Goal: Contribute content: Add original content to the website for others to see

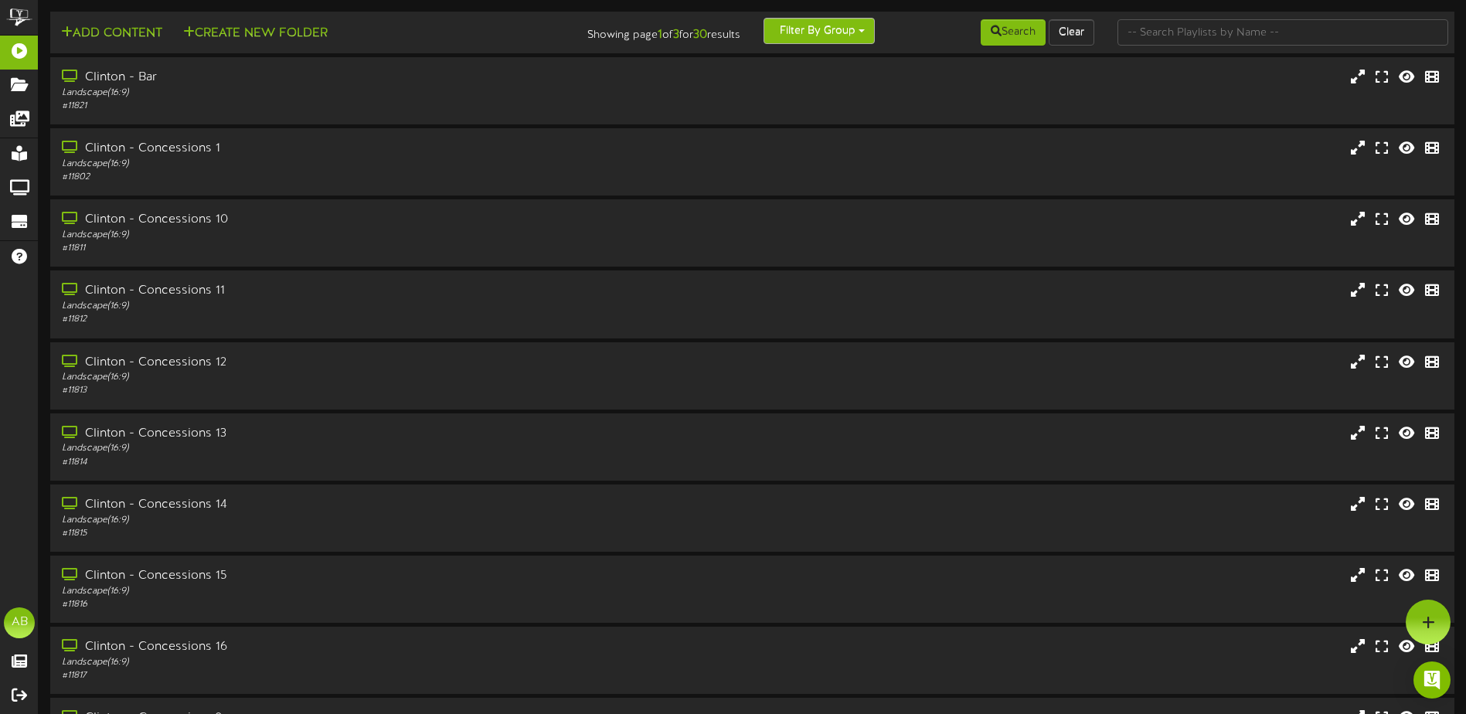
click at [852, 26] on button "Filter By Group" at bounding box center [819, 31] width 111 height 26
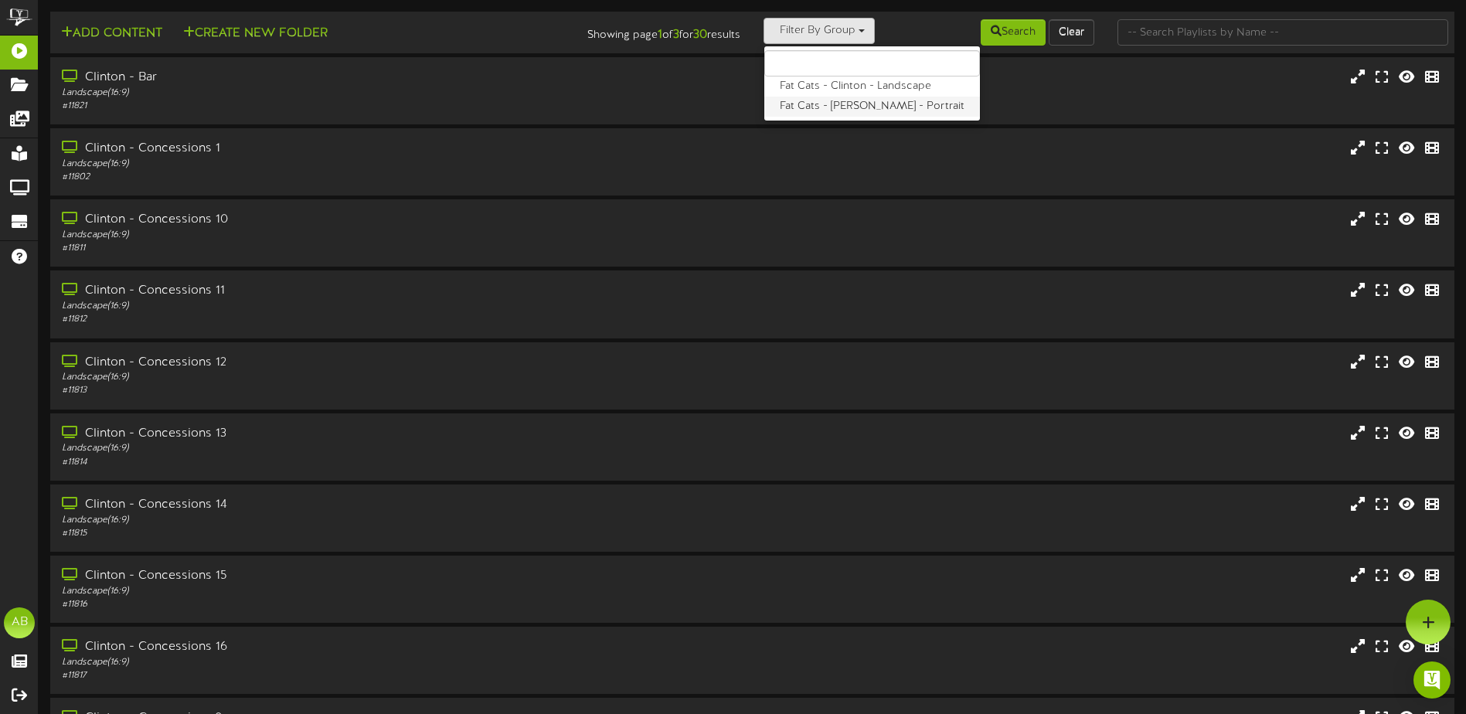
click at [846, 105] on label "Fat Cats - [PERSON_NAME] - Portrait" at bounding box center [872, 107] width 216 height 20
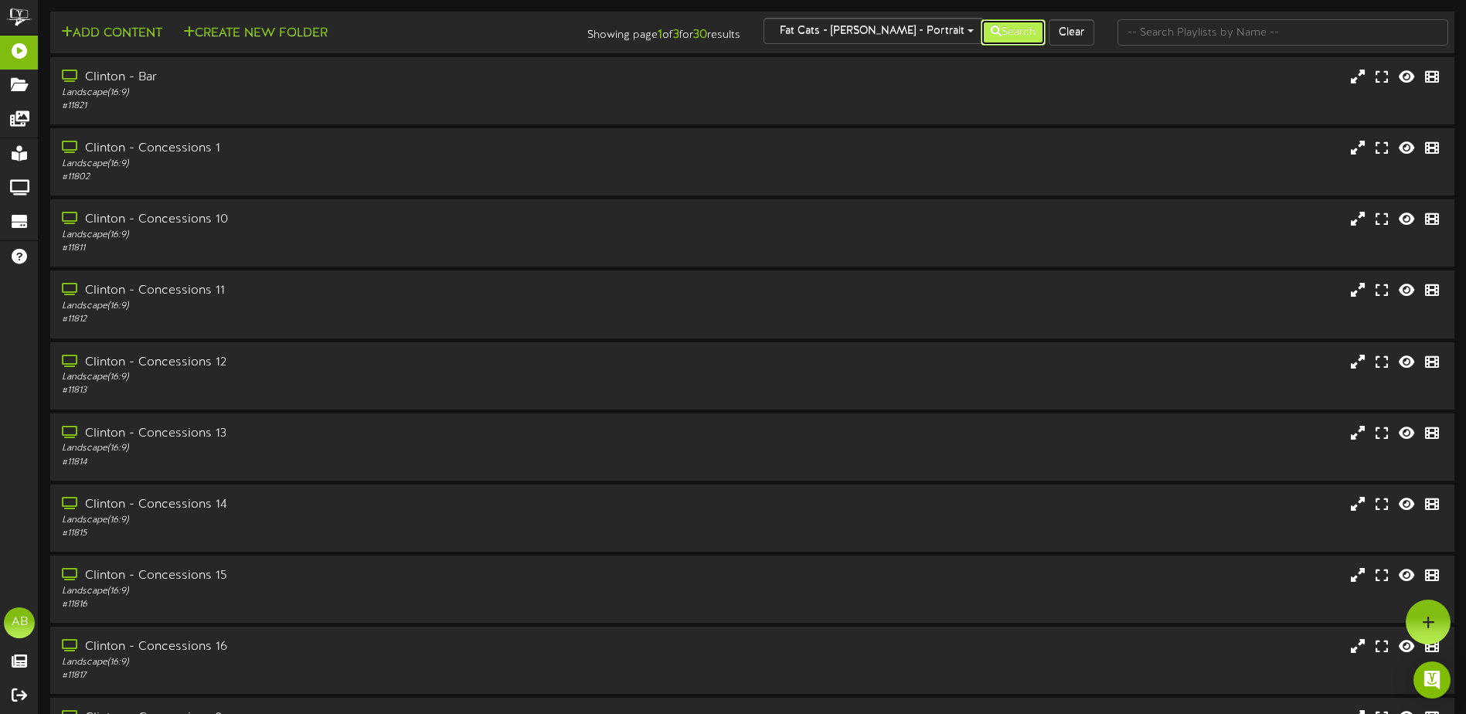
click at [1002, 29] on button "Search" at bounding box center [1013, 32] width 65 height 26
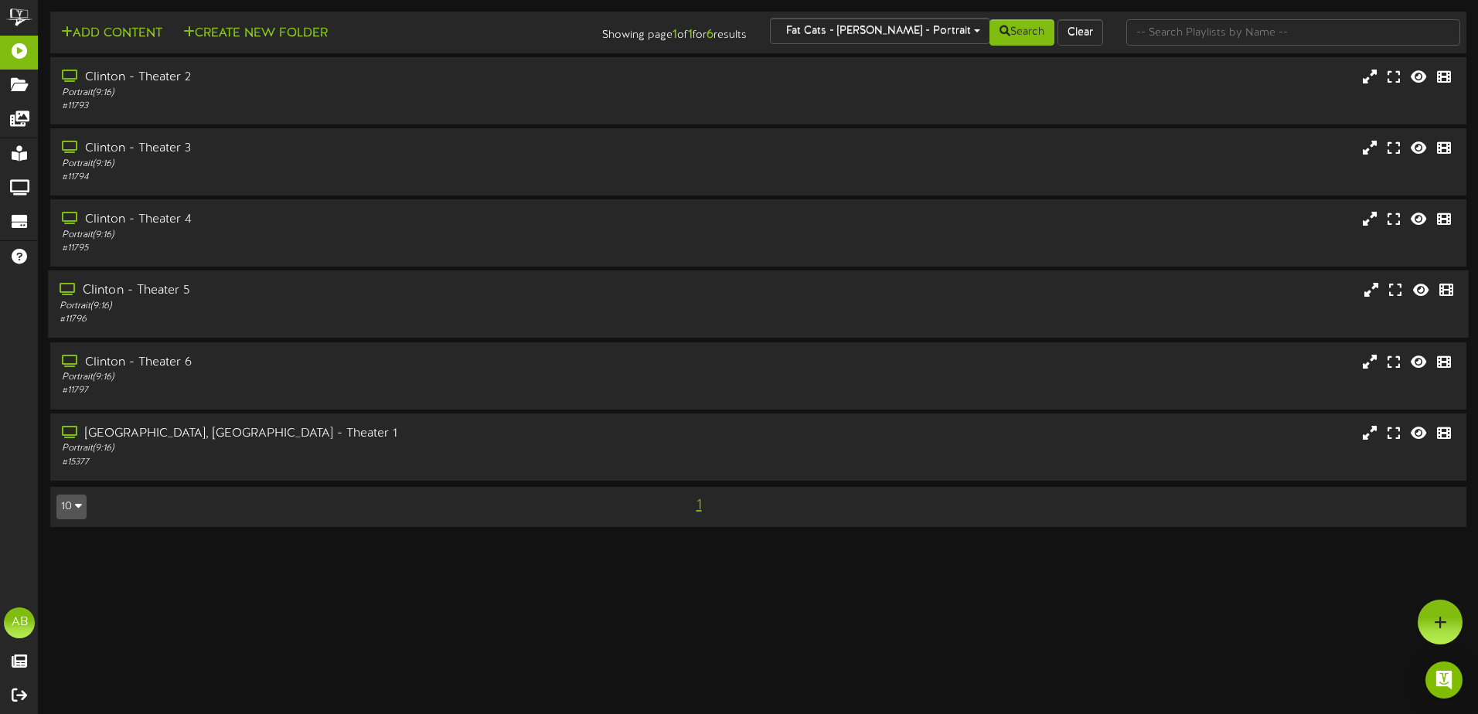
click at [242, 300] on div "Portrait ( 9:16 )" at bounding box center [344, 306] width 569 height 13
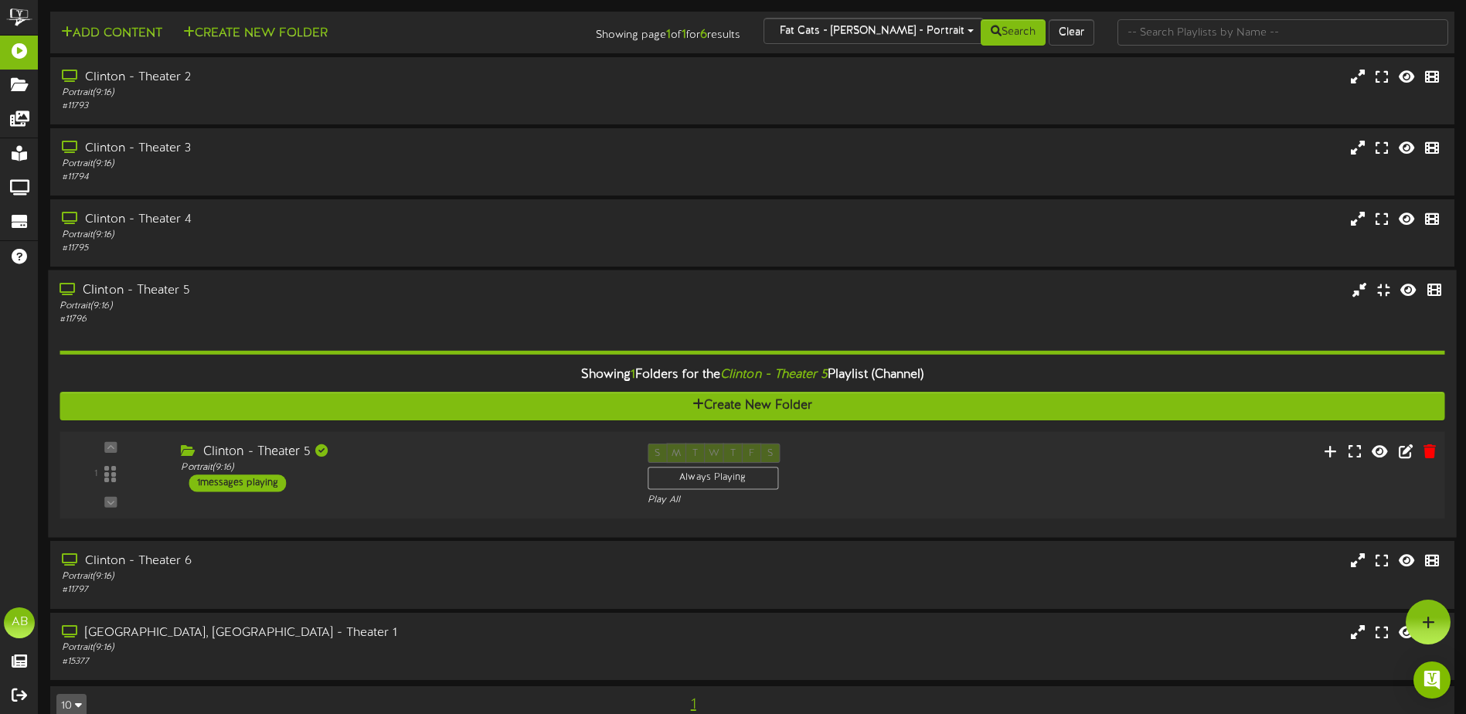
click at [1260, 475] on div "1 ( 9:16" at bounding box center [752, 475] width 1399 height 63
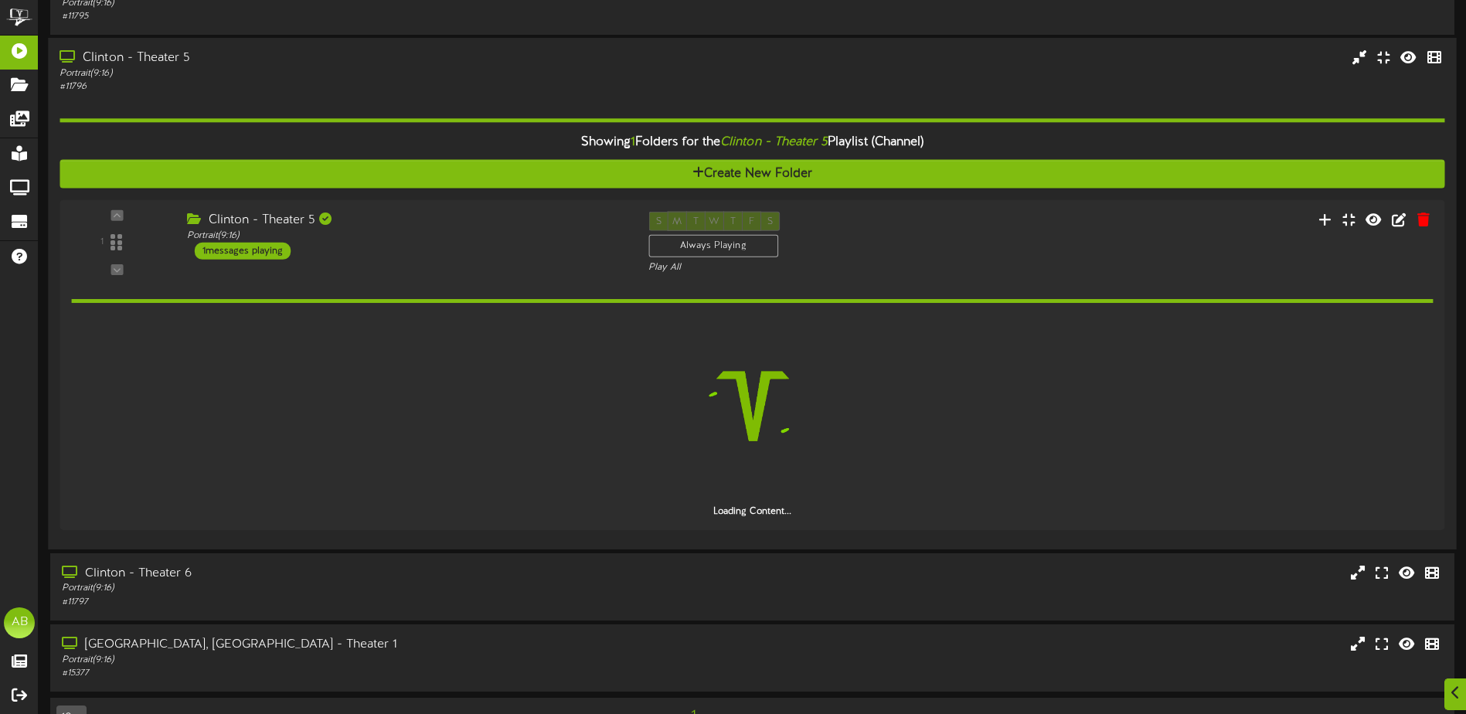
scroll to position [216, 0]
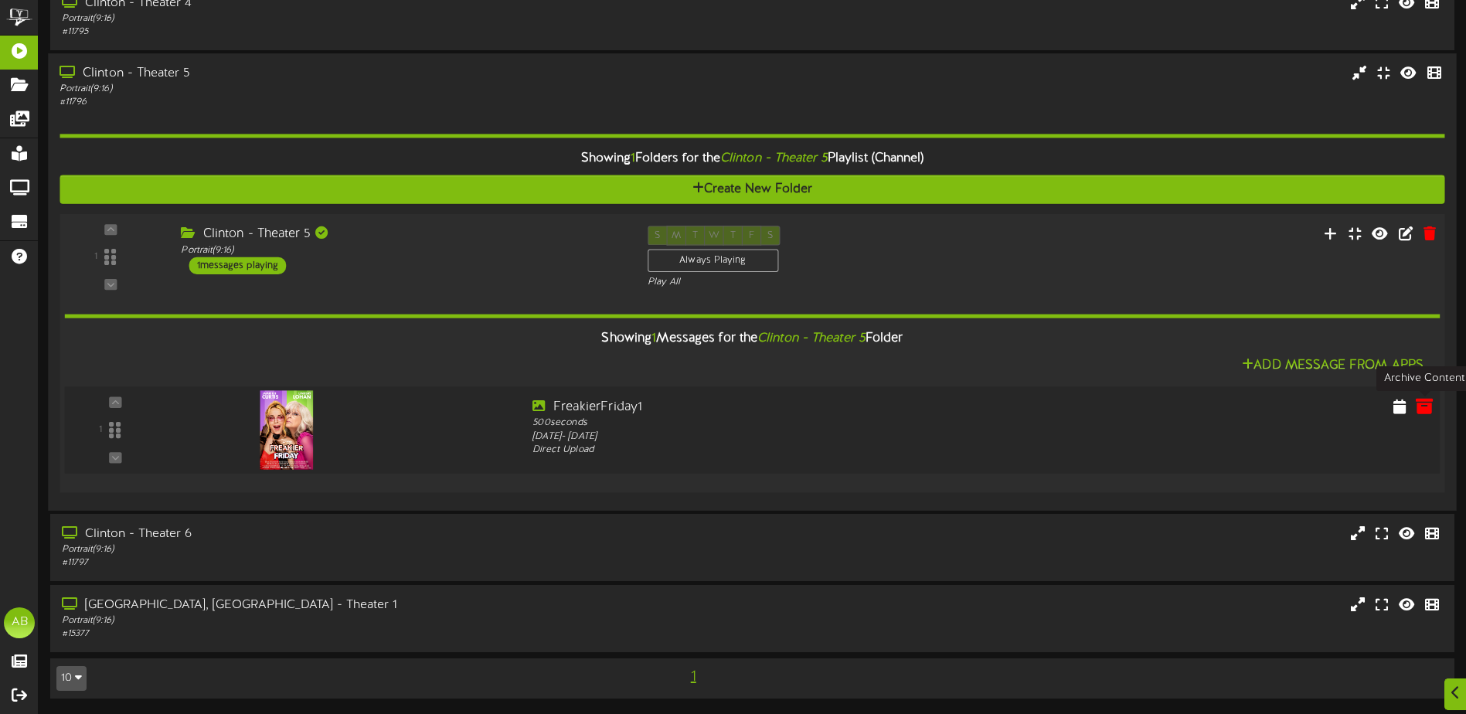
click at [1424, 407] on icon at bounding box center [1424, 405] width 17 height 17
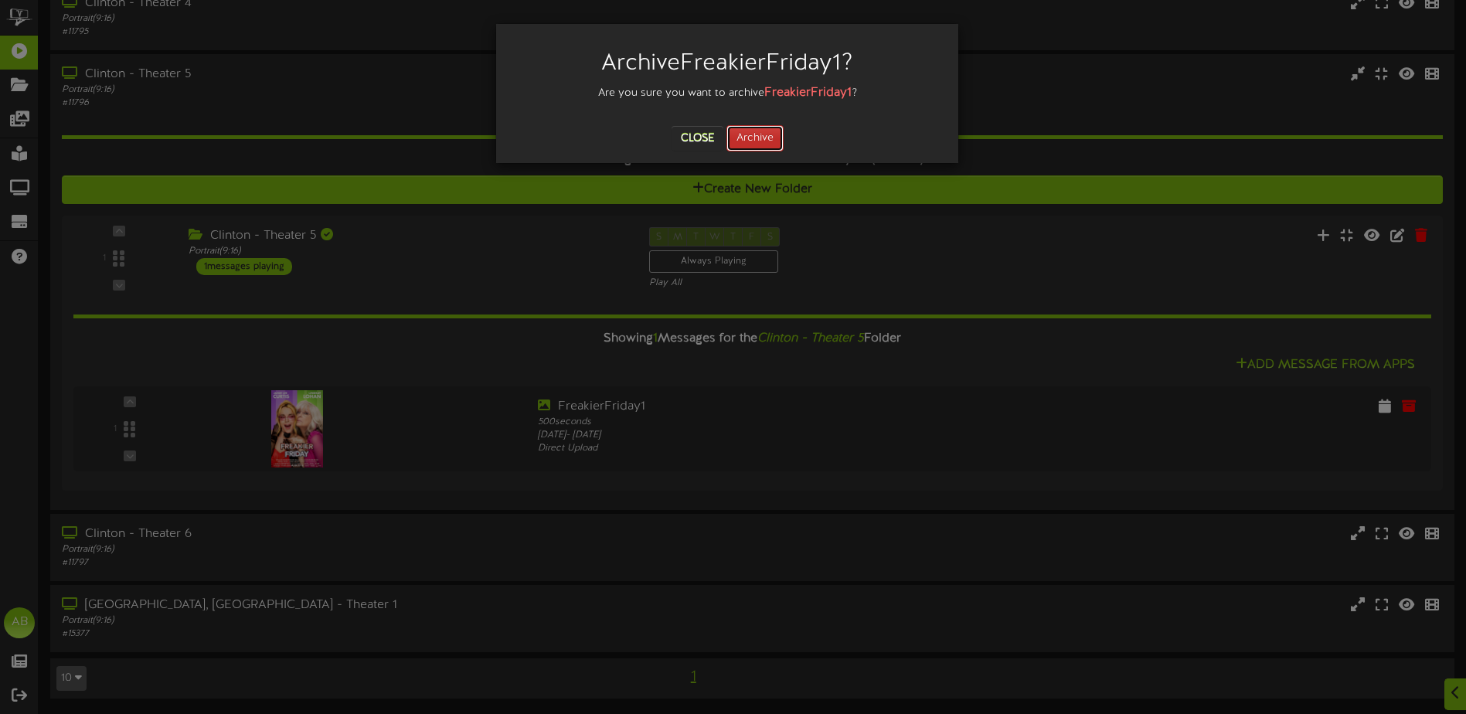
click at [769, 134] on button "Archive" at bounding box center [754, 138] width 57 height 26
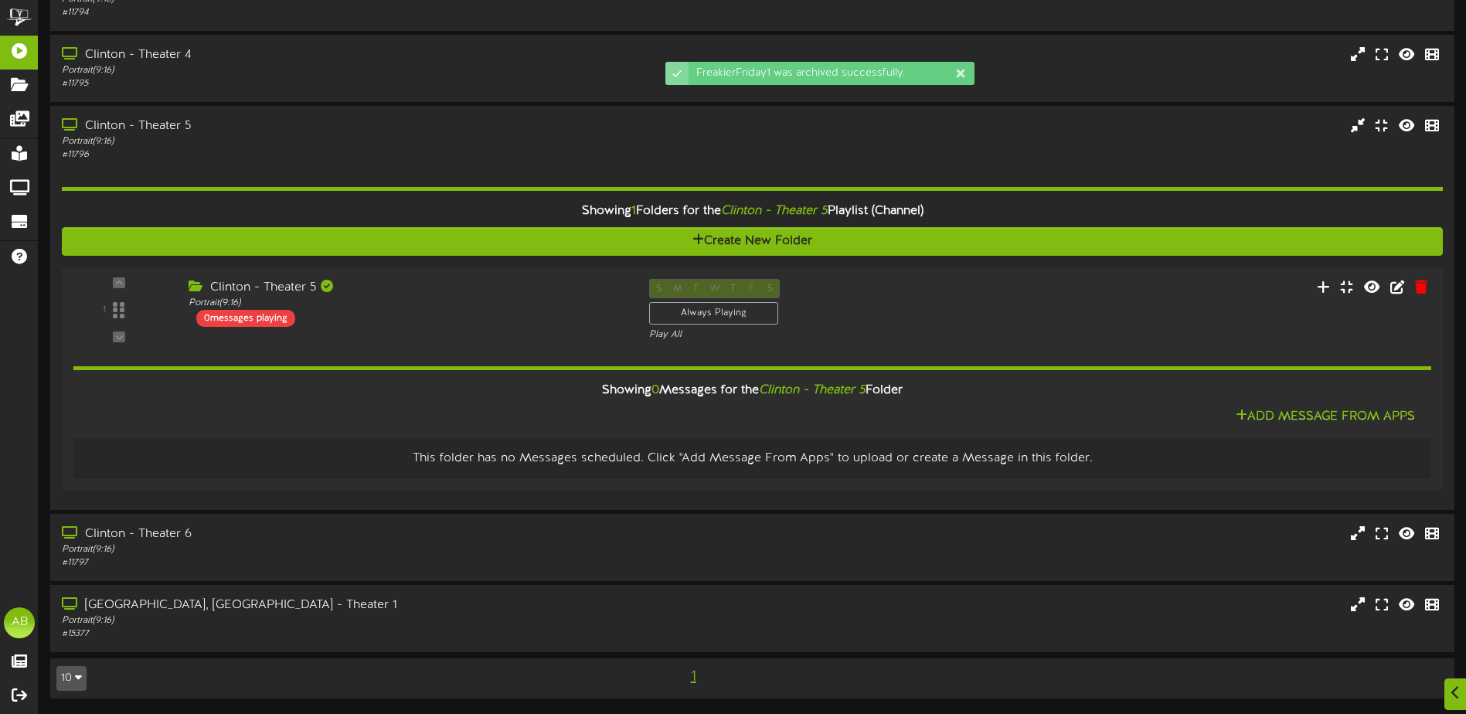
scroll to position [165, 0]
click at [1336, 282] on icon at bounding box center [1331, 285] width 16 height 17
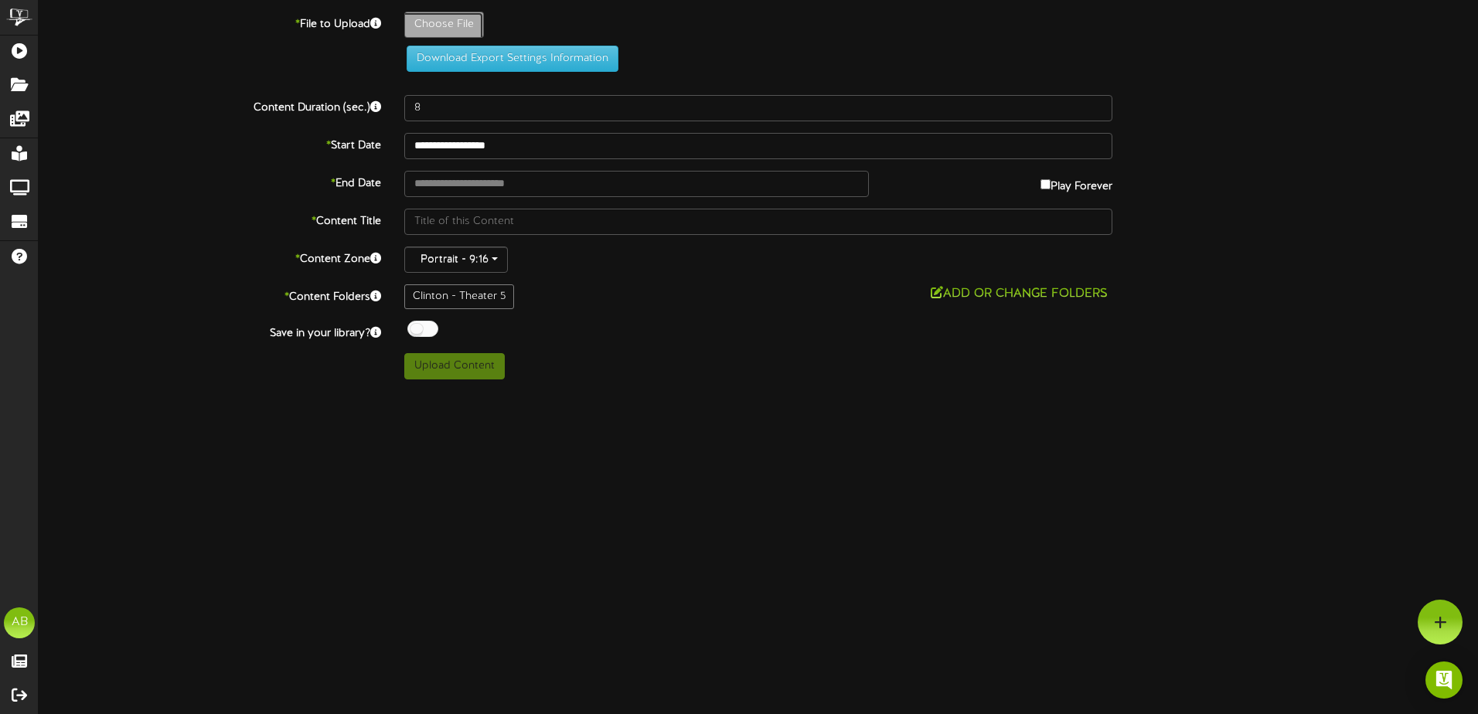
type input "**********"
type input "DowntonAbbey"
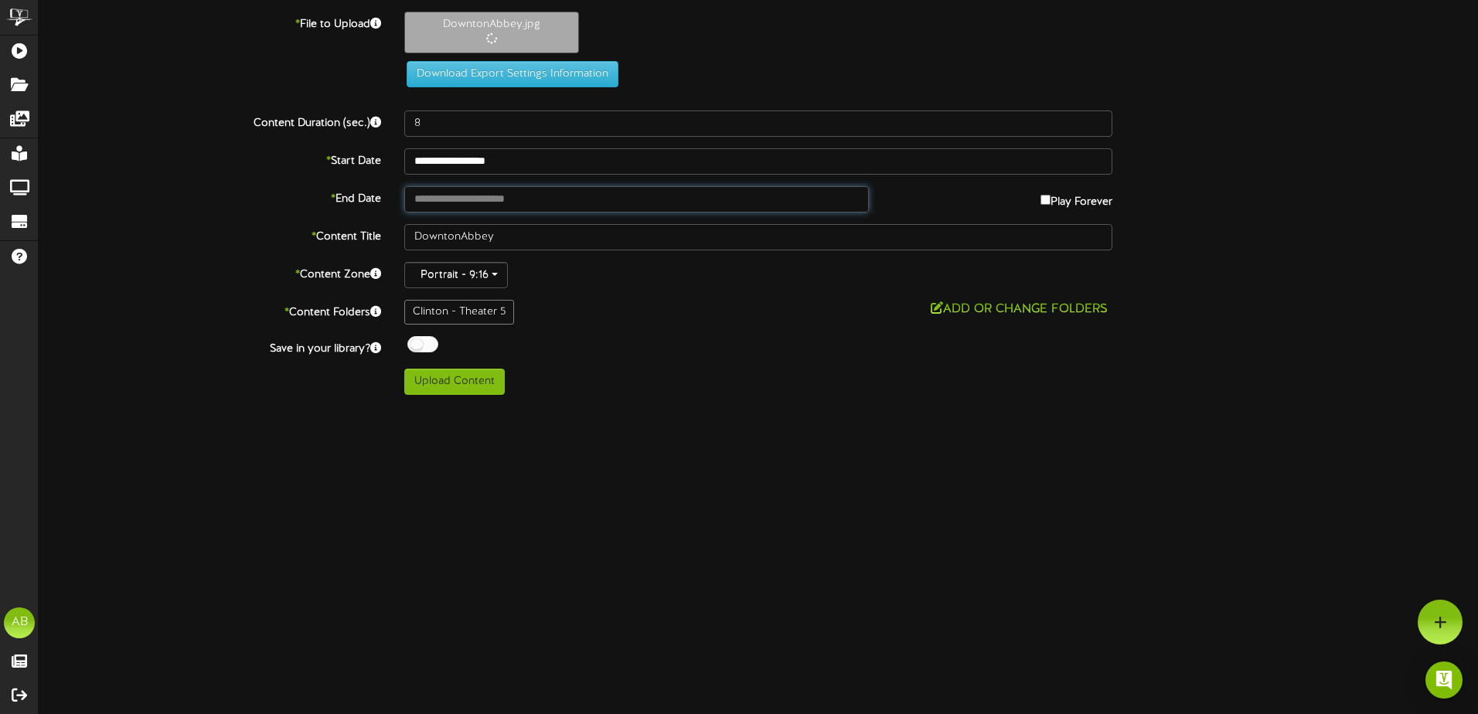
click at [513, 203] on input "text" at bounding box center [636, 199] width 464 height 26
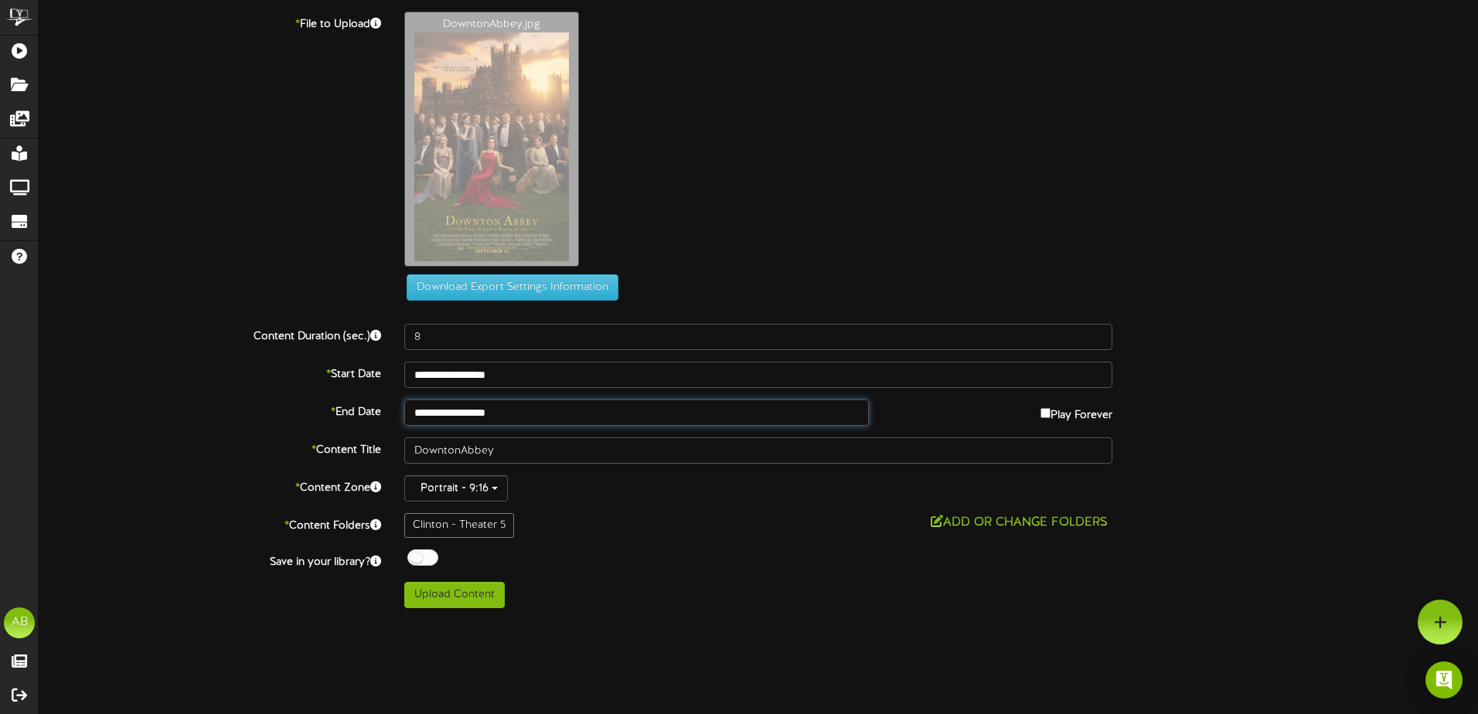
click at [534, 415] on input "**********" at bounding box center [636, 413] width 464 height 26
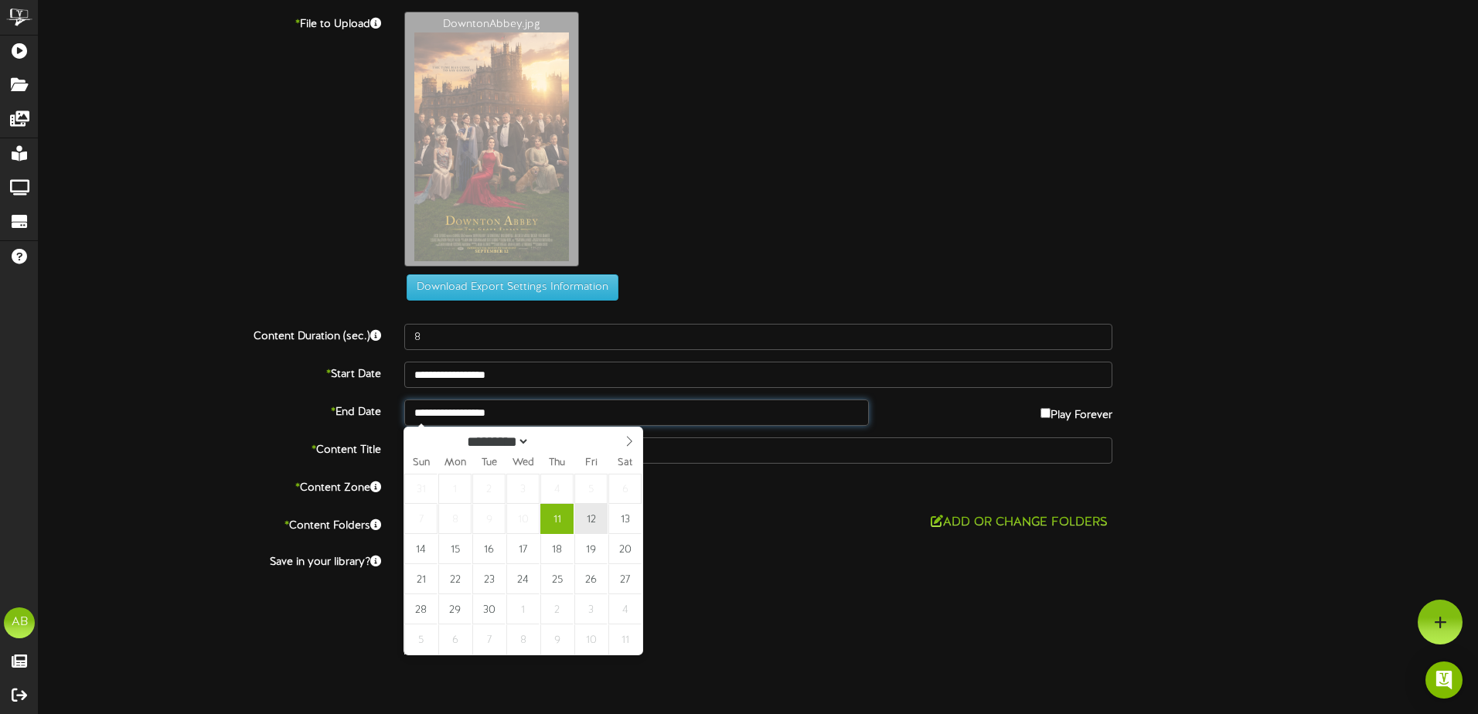
type input "**********"
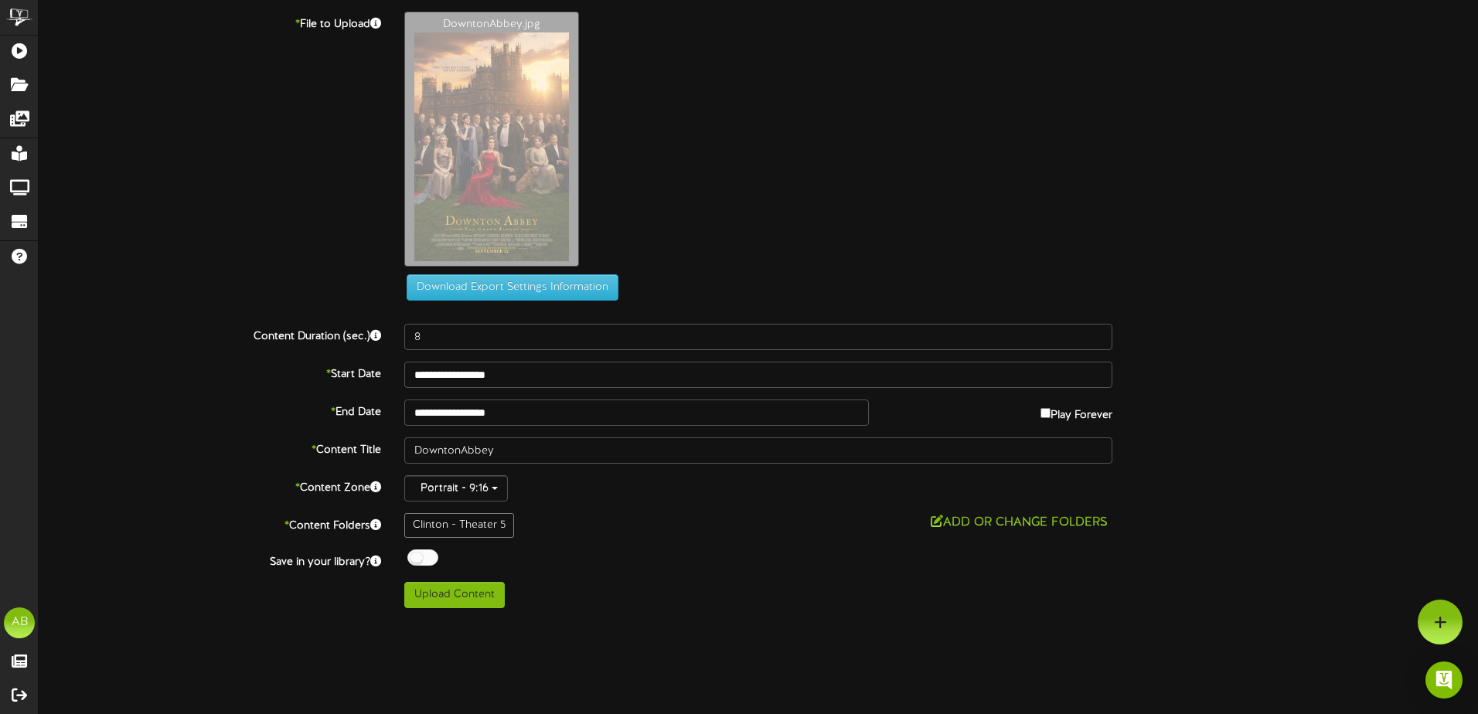
click at [617, 519] on div "Add or Change Folders" at bounding box center [758, 522] width 708 height 19
click at [492, 588] on button "Upload Content" at bounding box center [454, 595] width 100 height 26
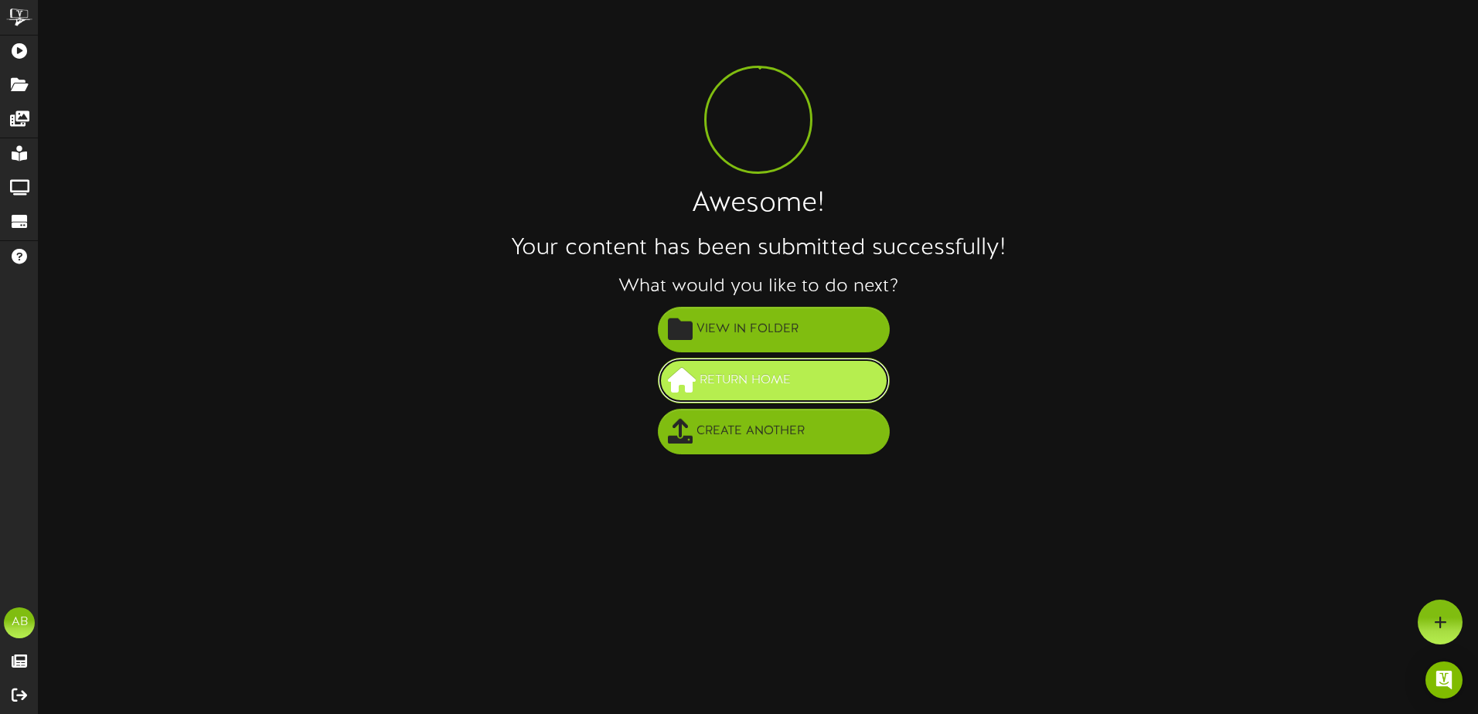
click at [740, 363] on button "Return Home" at bounding box center [774, 381] width 232 height 46
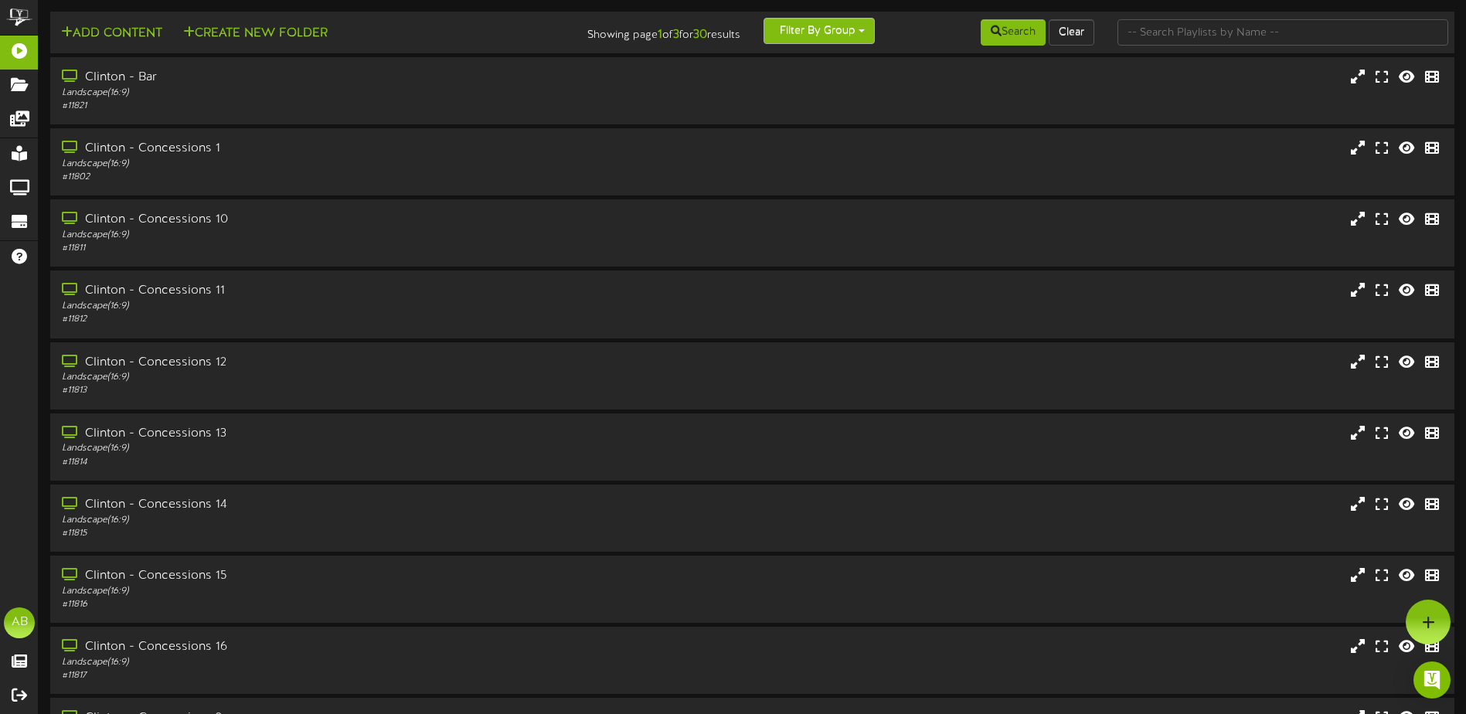
click at [792, 32] on button "Filter By Group" at bounding box center [819, 31] width 111 height 26
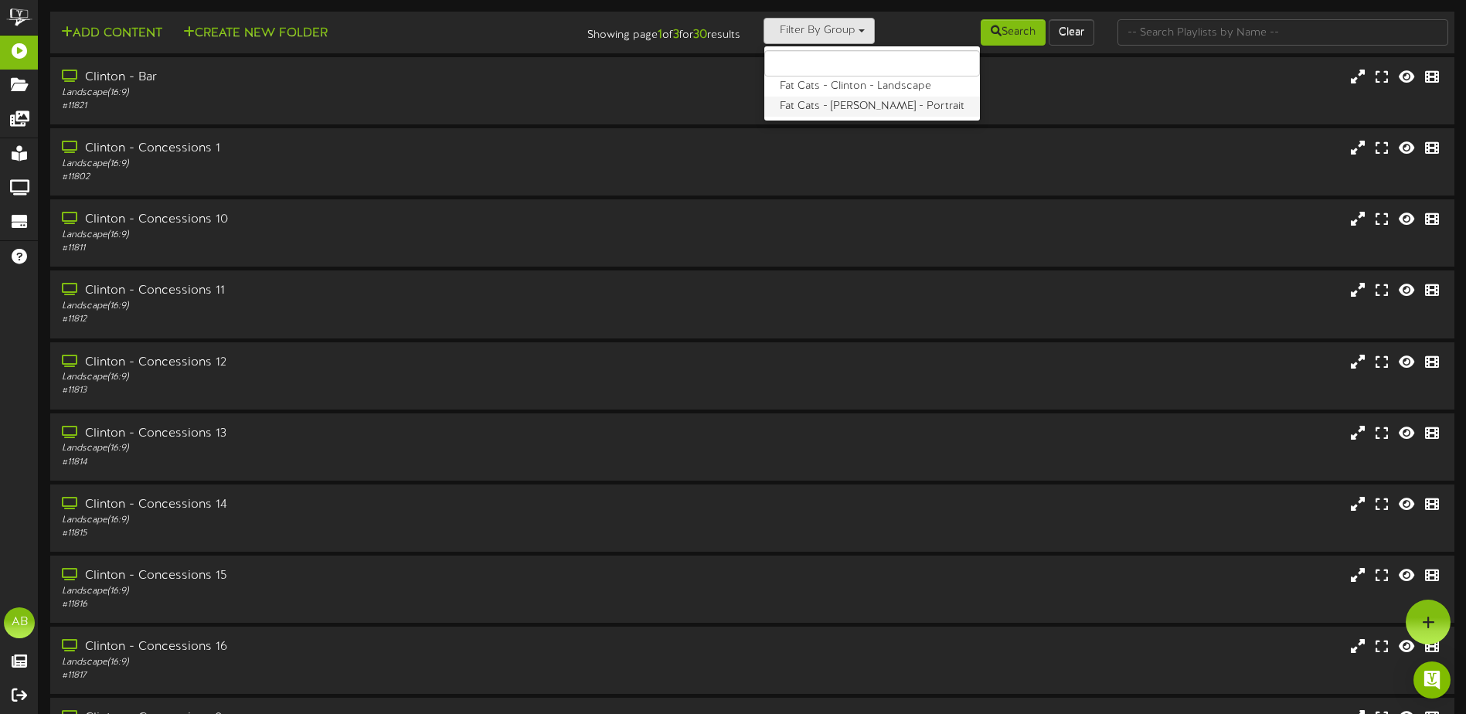
click at [801, 102] on label "Fat Cats - [PERSON_NAME] - Portrait" at bounding box center [872, 107] width 216 height 20
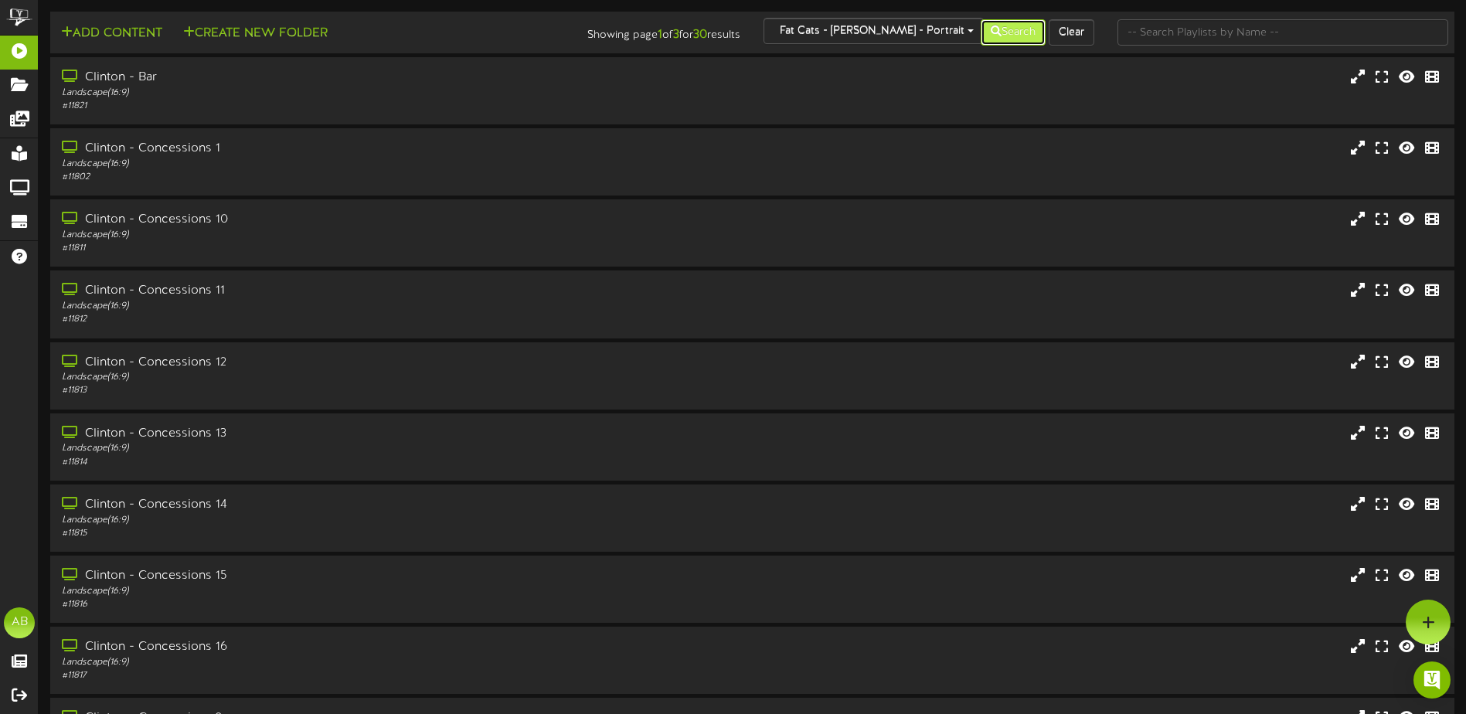
click at [1001, 25] on button "Search" at bounding box center [1013, 32] width 65 height 26
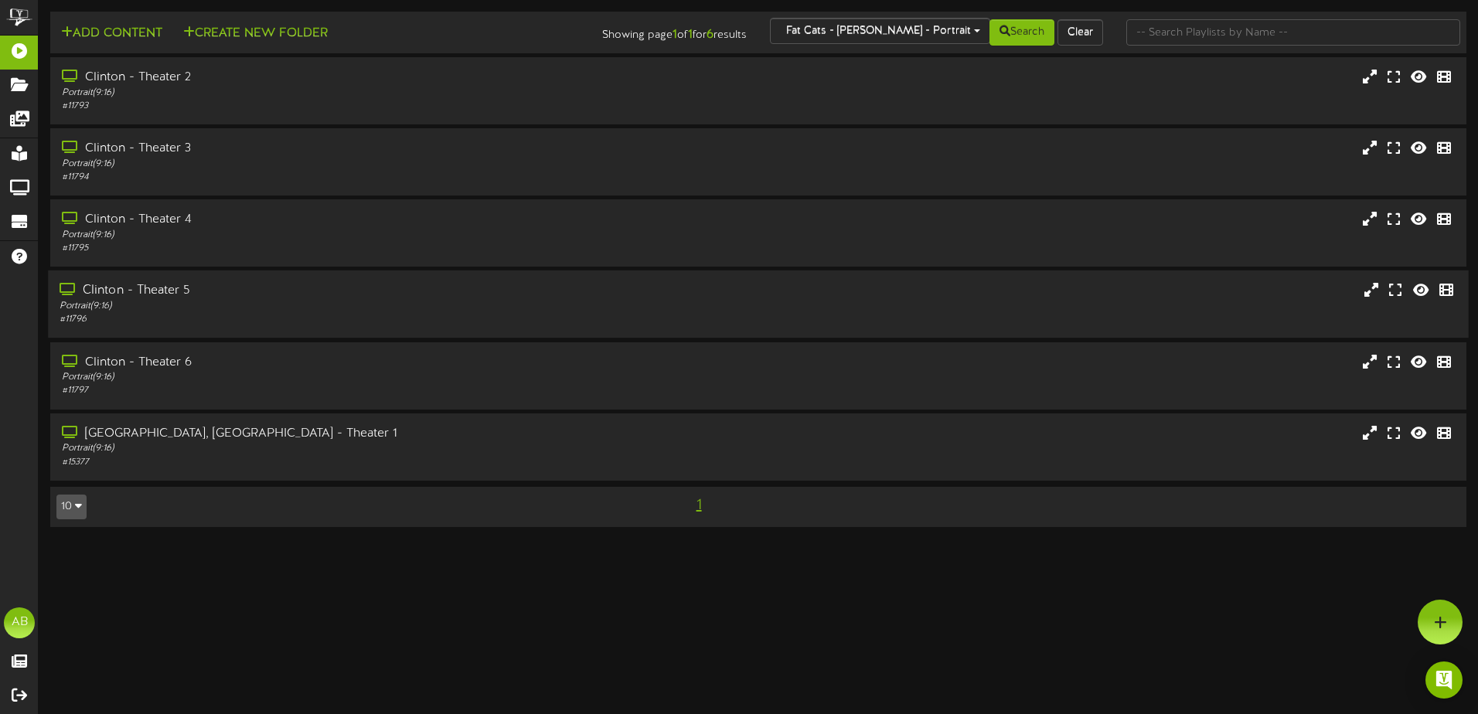
click at [270, 310] on div "Portrait ( 9:16 )" at bounding box center [344, 306] width 569 height 13
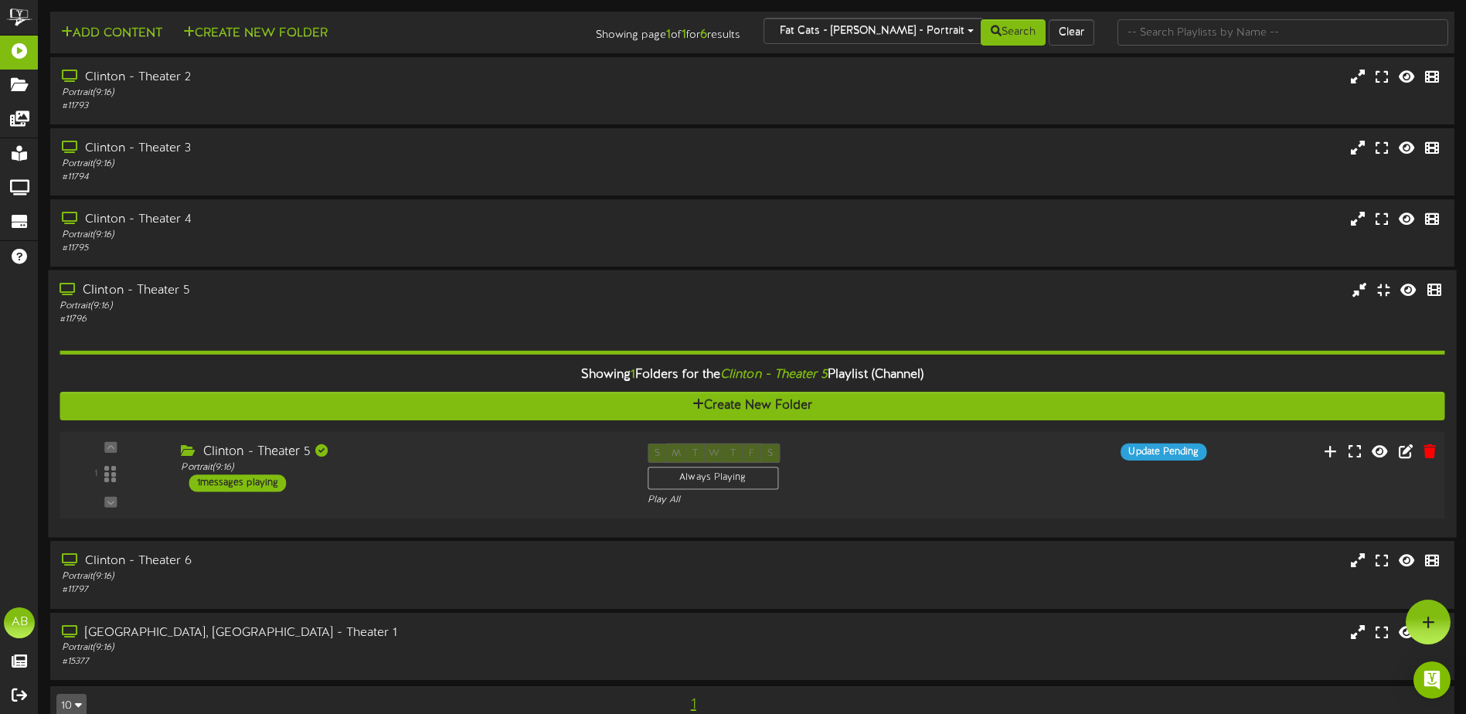
click at [455, 488] on div "Clinton - Theater 5 Portrait ( 9:16 ) 1 messages playing" at bounding box center [402, 468] width 466 height 49
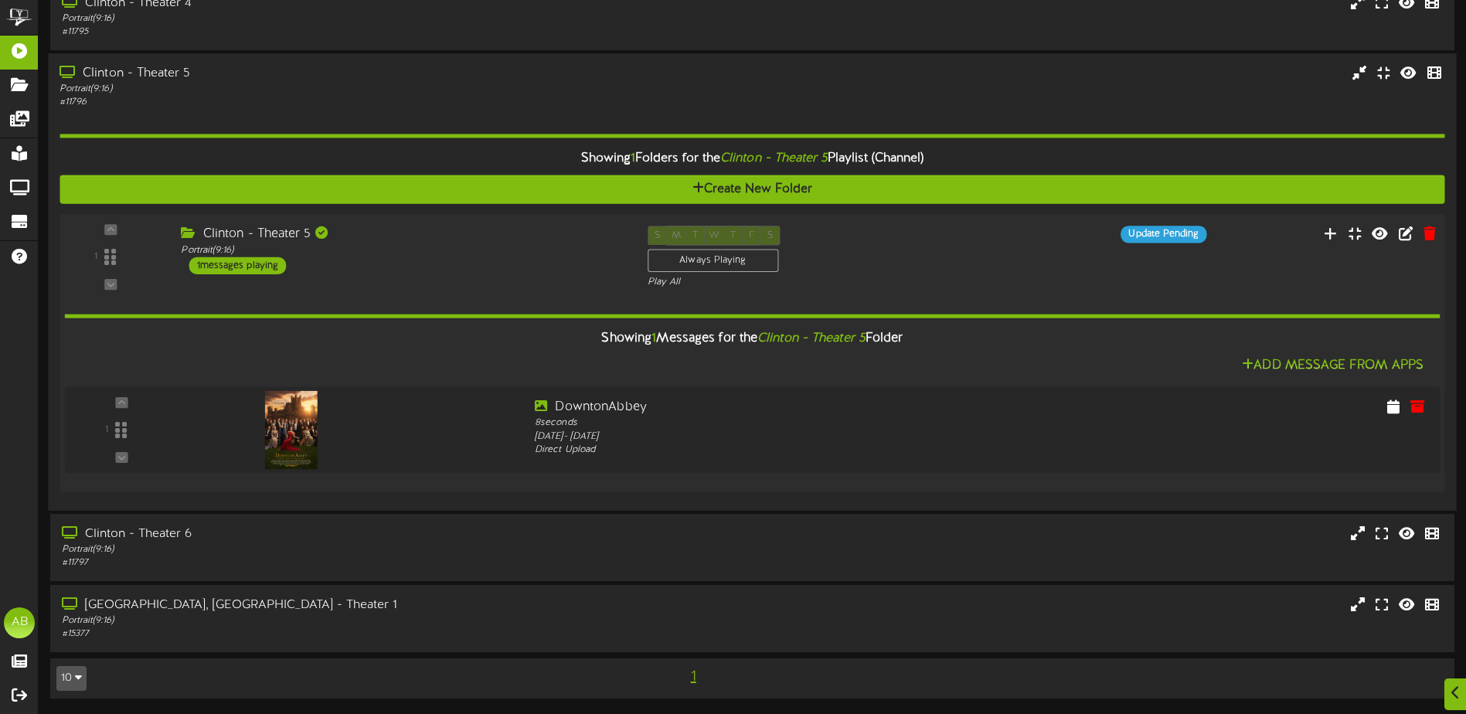
scroll to position [216, 0]
click at [1394, 404] on icon at bounding box center [1399, 405] width 15 height 17
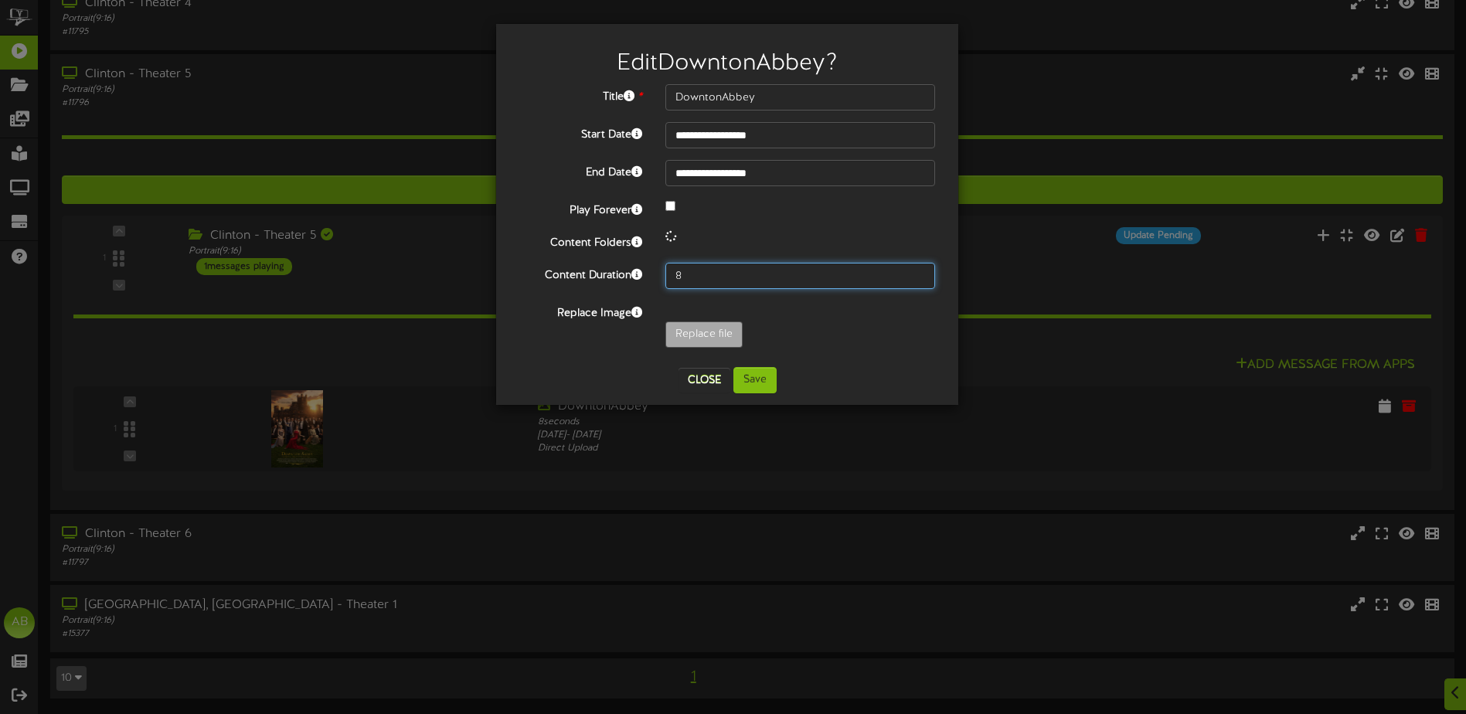
drag, startPoint x: 685, startPoint y: 273, endPoint x: 605, endPoint y: 267, distance: 79.8
click at [605, 273] on div "Content Duration 8" at bounding box center [727, 276] width 439 height 26
type input "500"
click at [758, 379] on button "Save" at bounding box center [754, 380] width 43 height 26
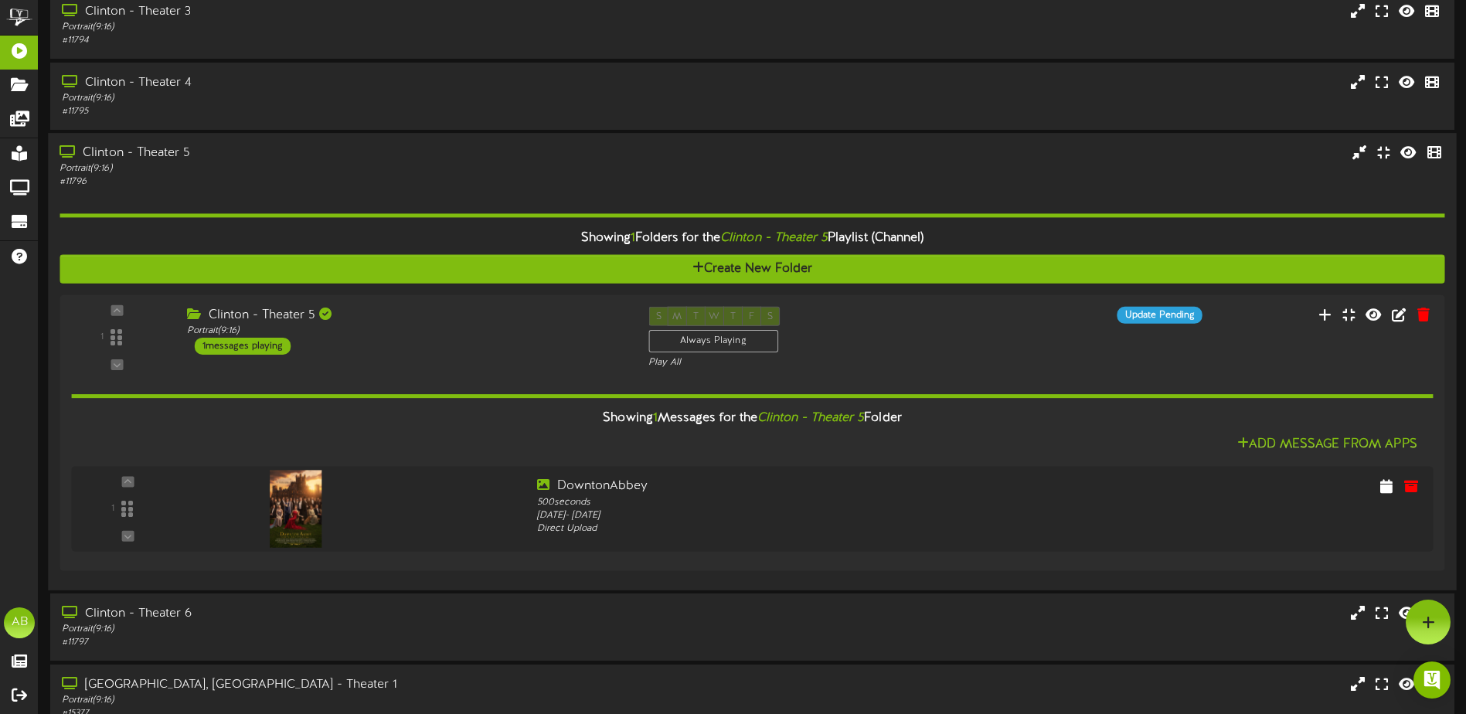
scroll to position [0, 0]
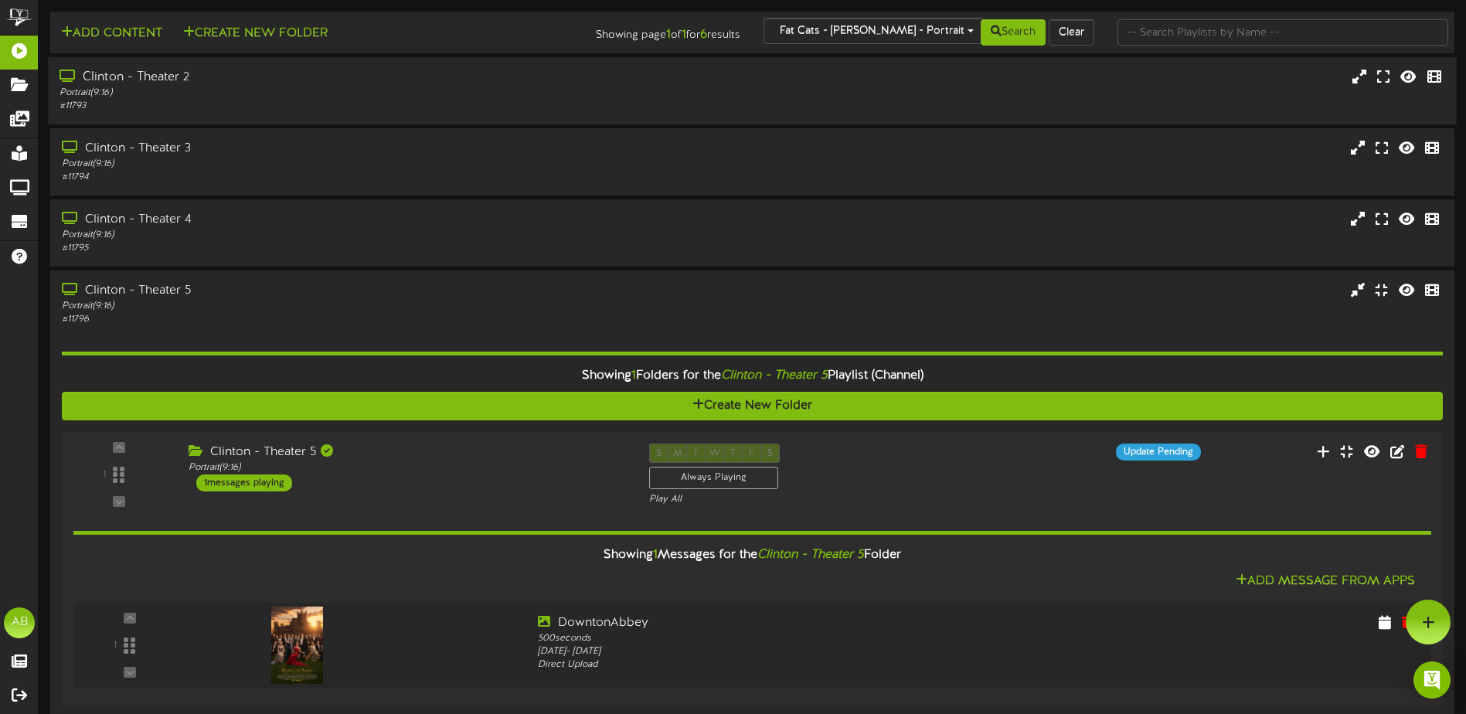
click at [419, 104] on div "# 11793" at bounding box center [341, 106] width 563 height 13
